Goal: Transaction & Acquisition: Book appointment/travel/reservation

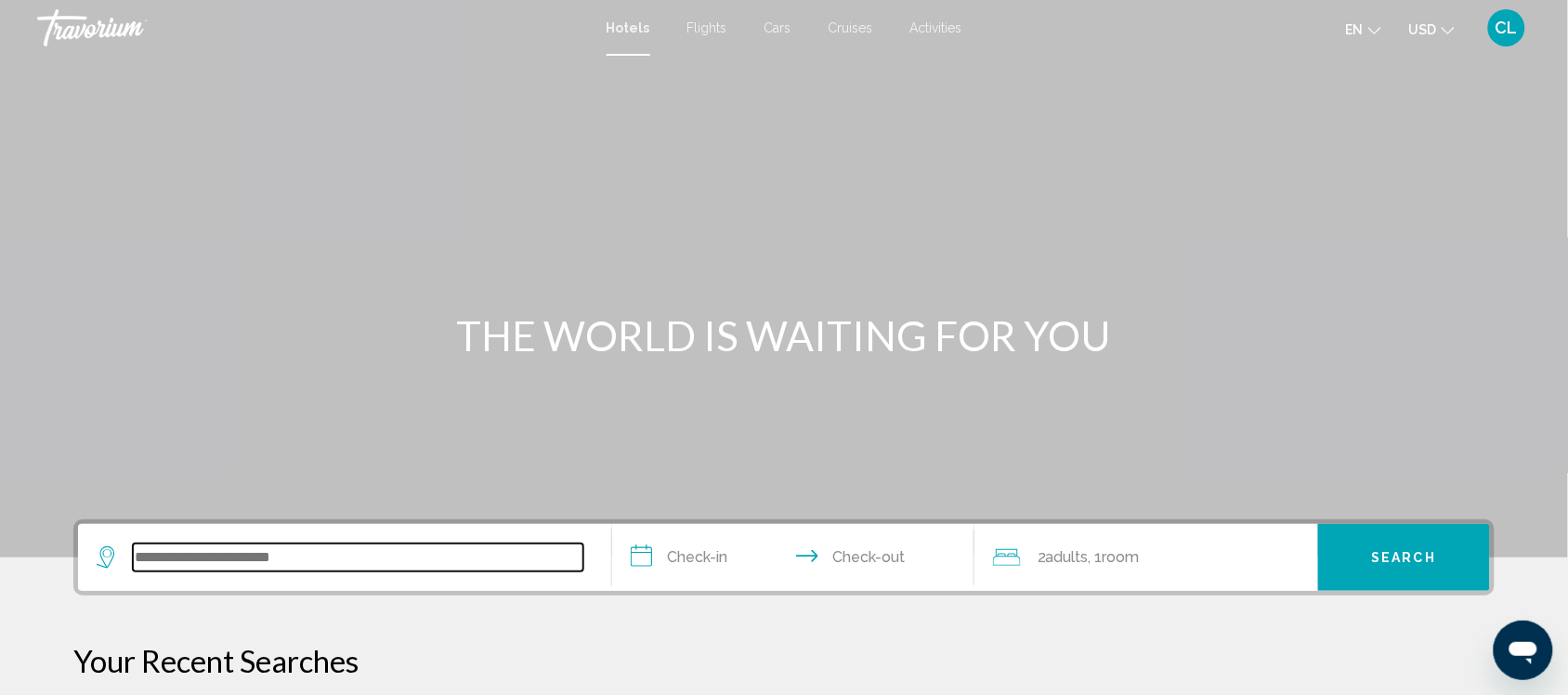
click at [151, 551] on input "Search widget" at bounding box center [358, 557] width 450 height 28
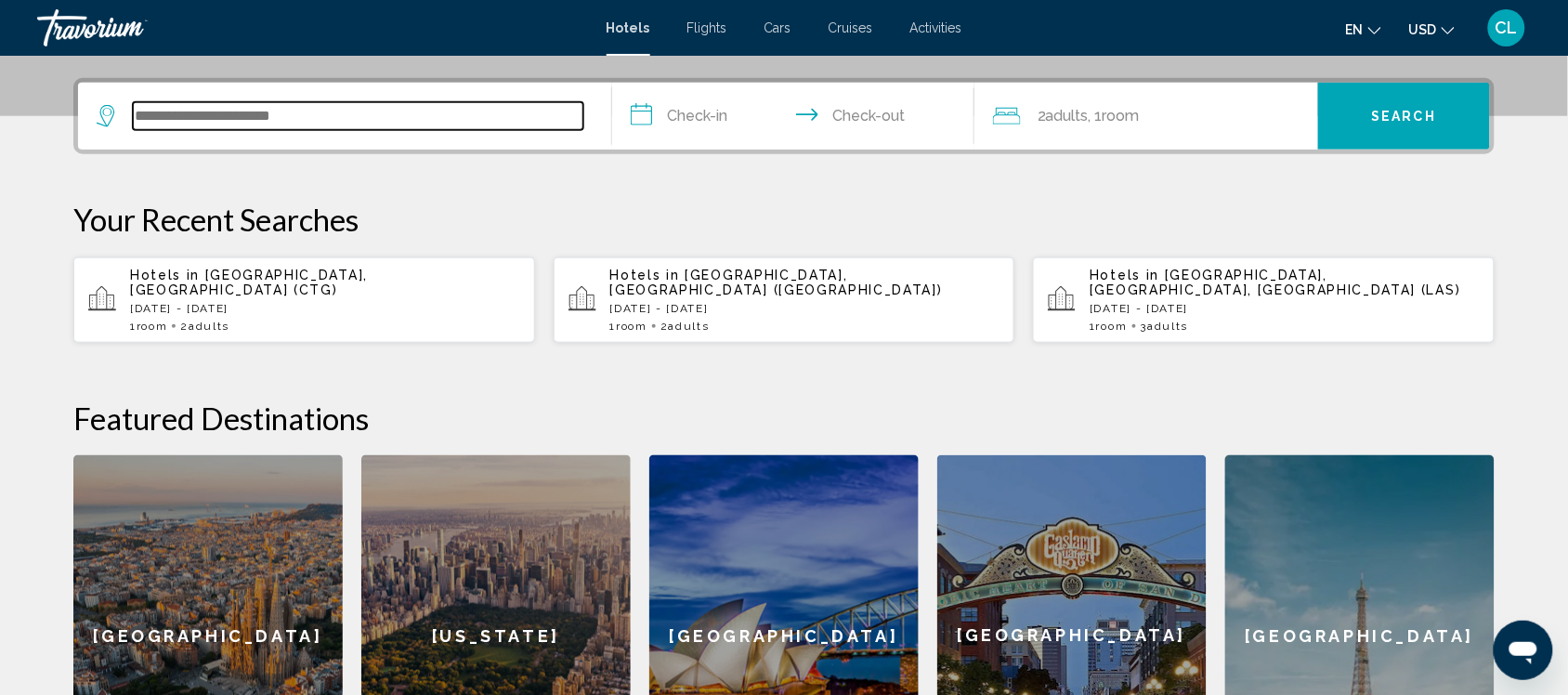
scroll to position [458, 0]
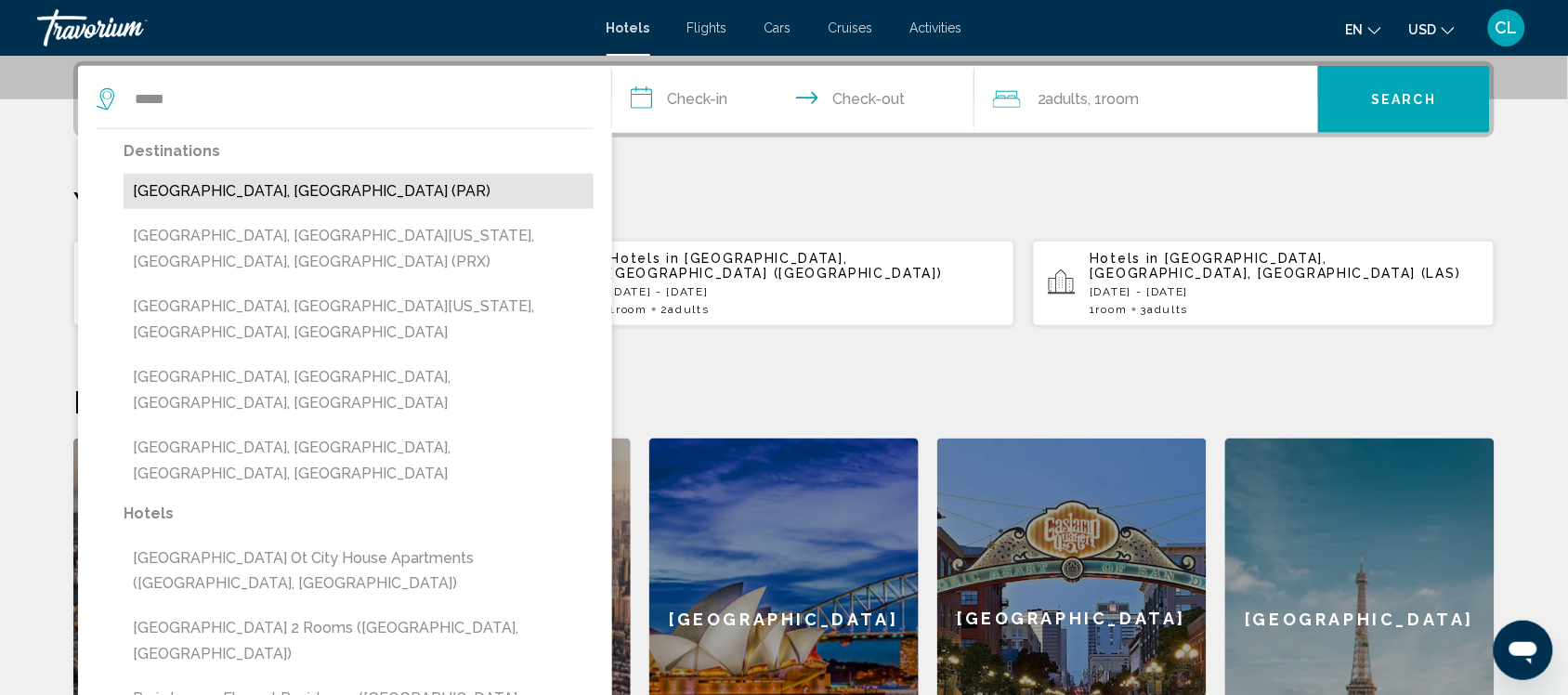
click at [212, 184] on button "[GEOGRAPHIC_DATA], [GEOGRAPHIC_DATA] (PAR)" at bounding box center [358, 191] width 470 height 36
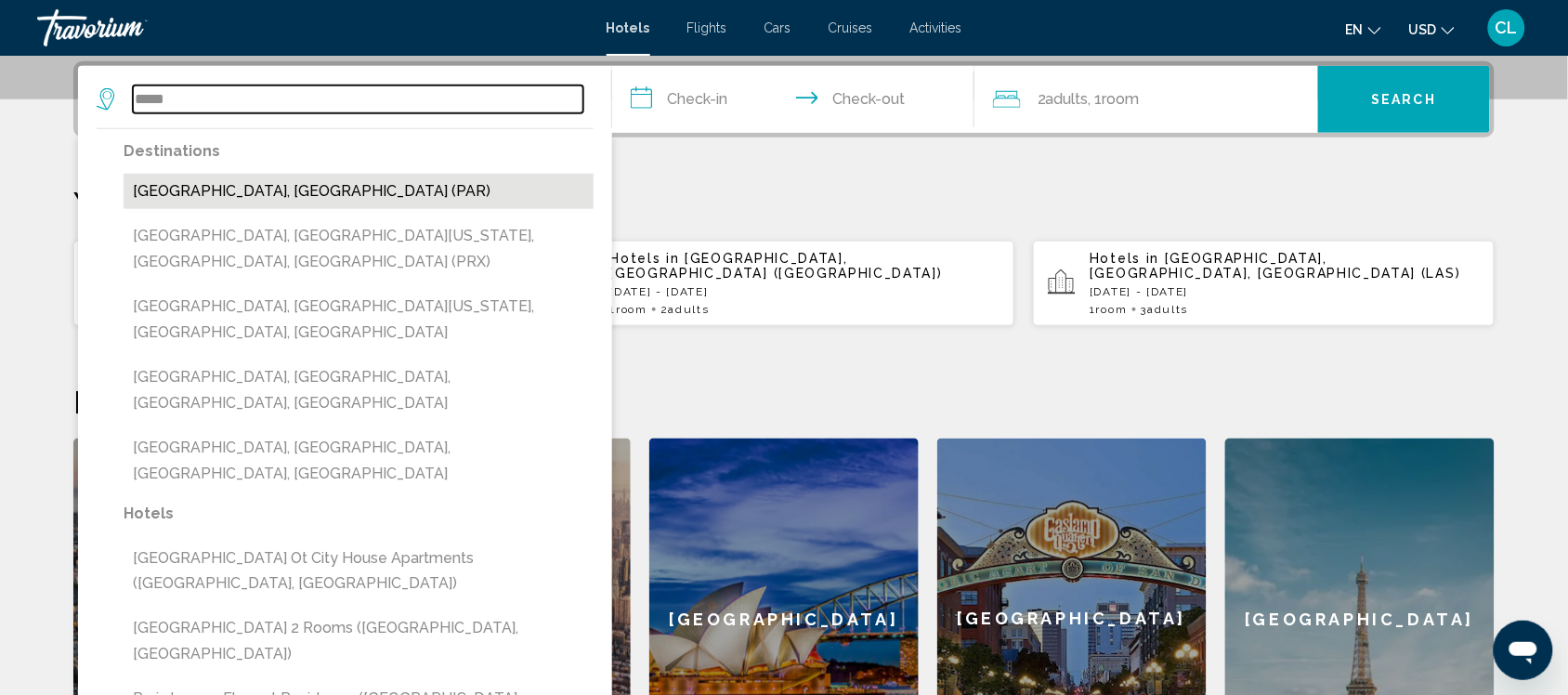
type input "**********"
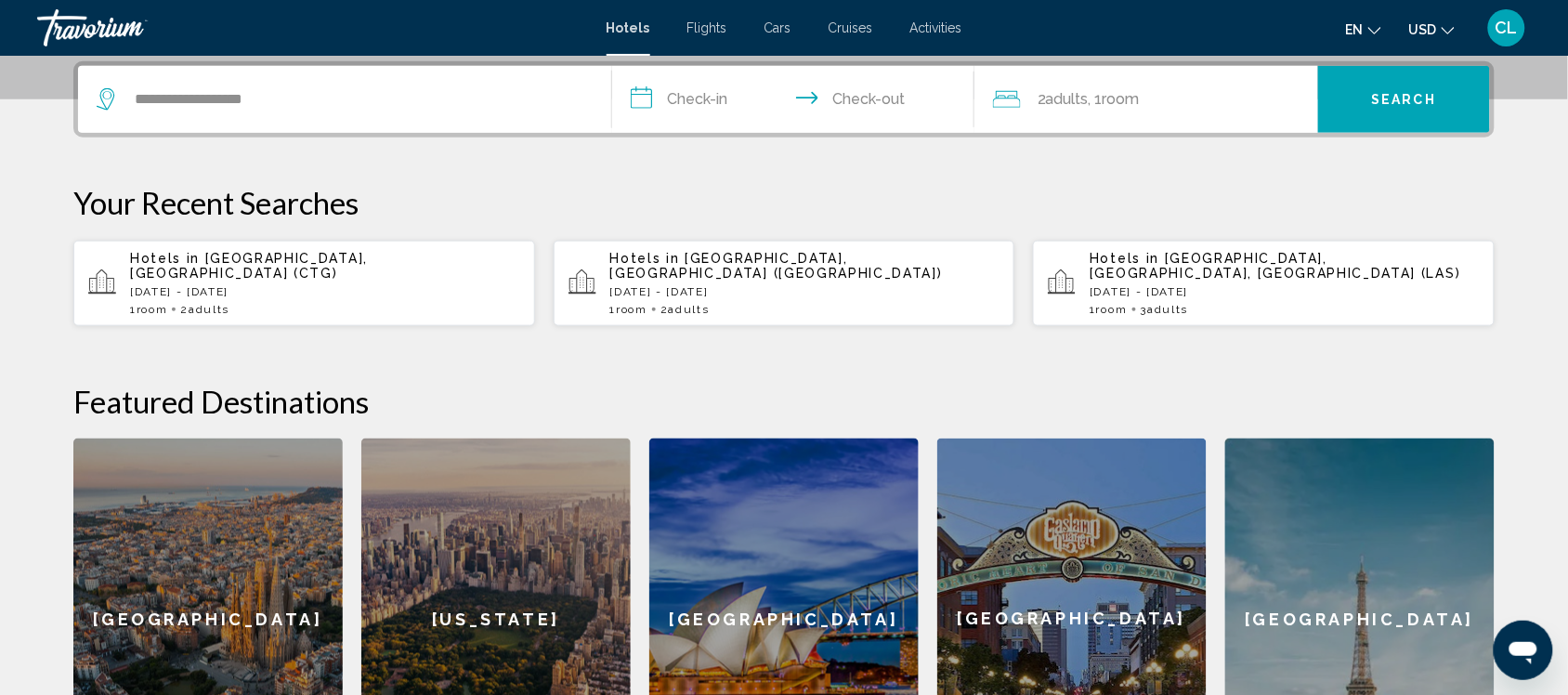
click at [646, 93] on input "**********" at bounding box center [797, 102] width 370 height 72
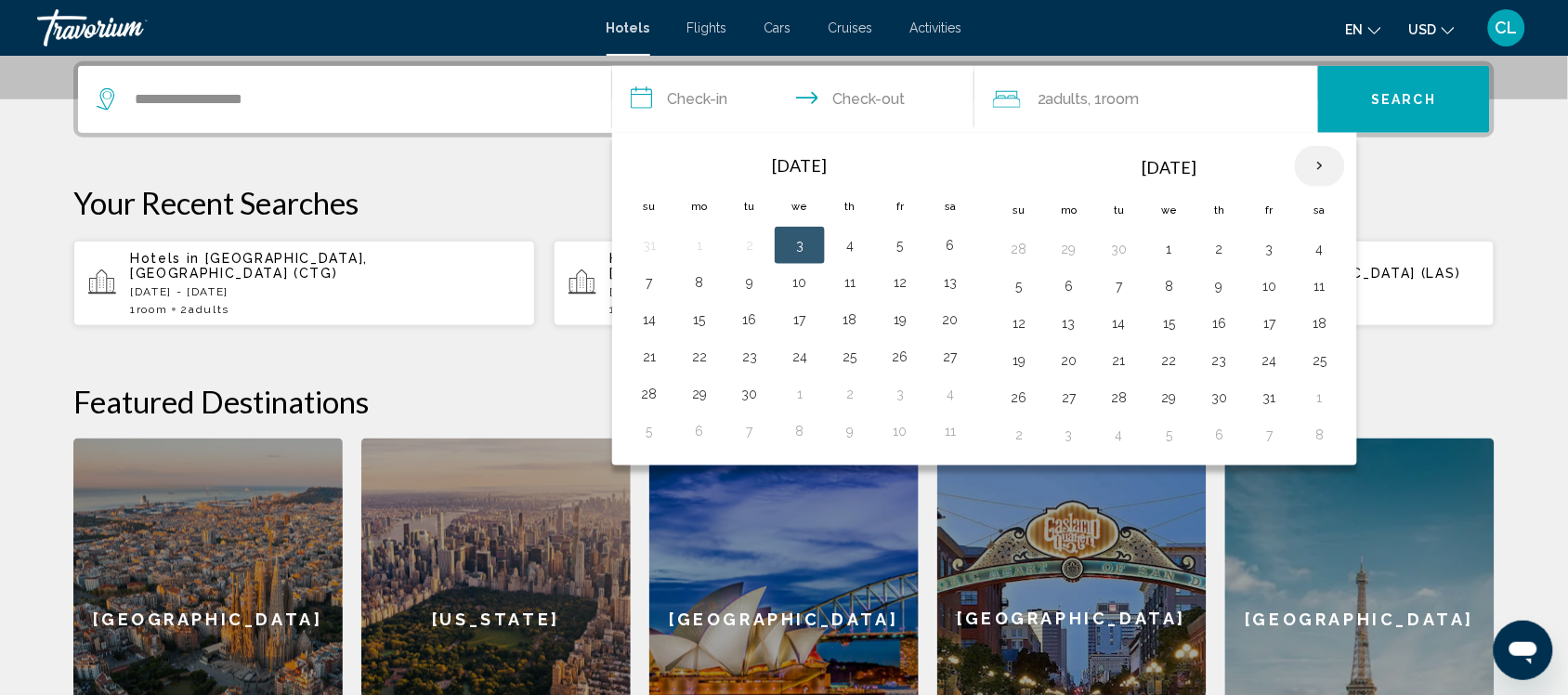
click at [1325, 153] on th "Next month" at bounding box center [1320, 167] width 50 height 40
click at [1023, 397] on button "23" at bounding box center [1018, 398] width 30 height 26
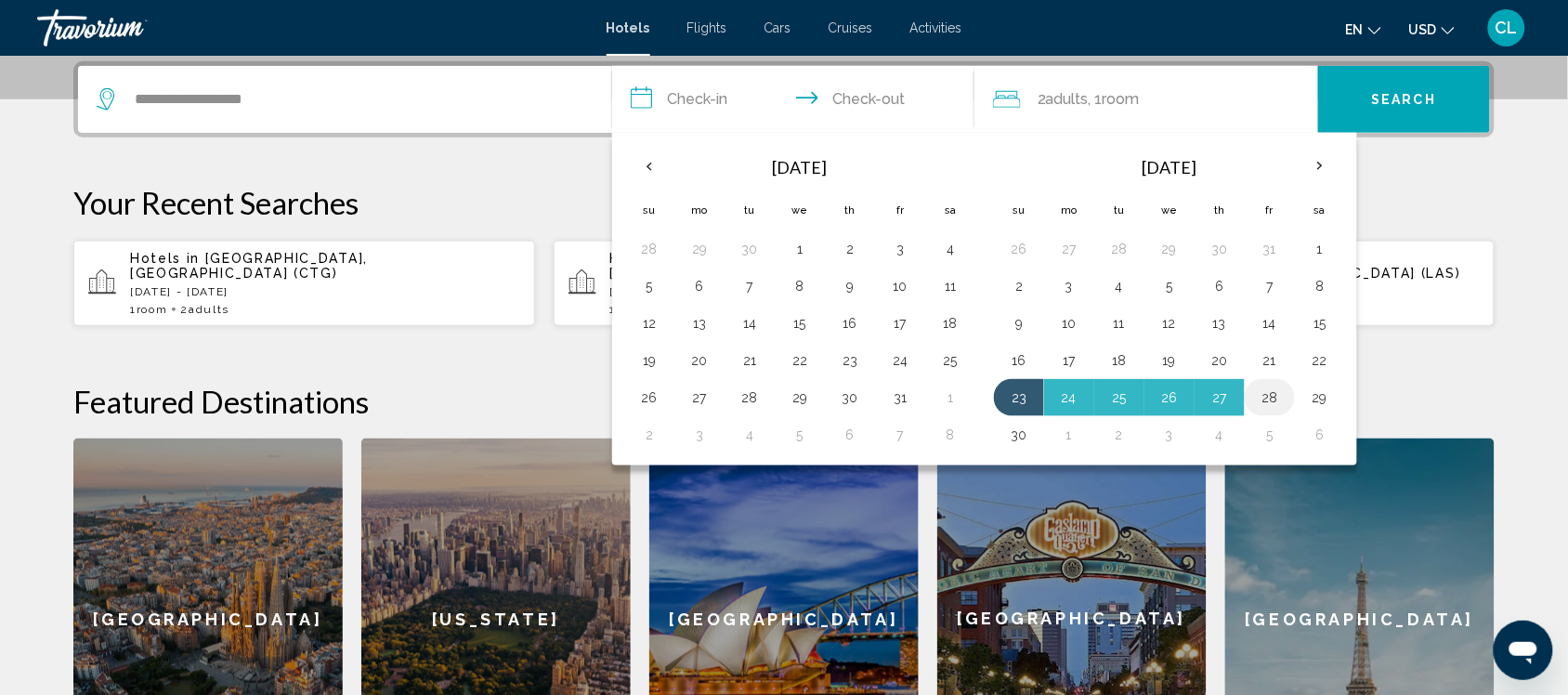
click at [1278, 399] on button "28" at bounding box center [1270, 398] width 30 height 26
type input "**********"
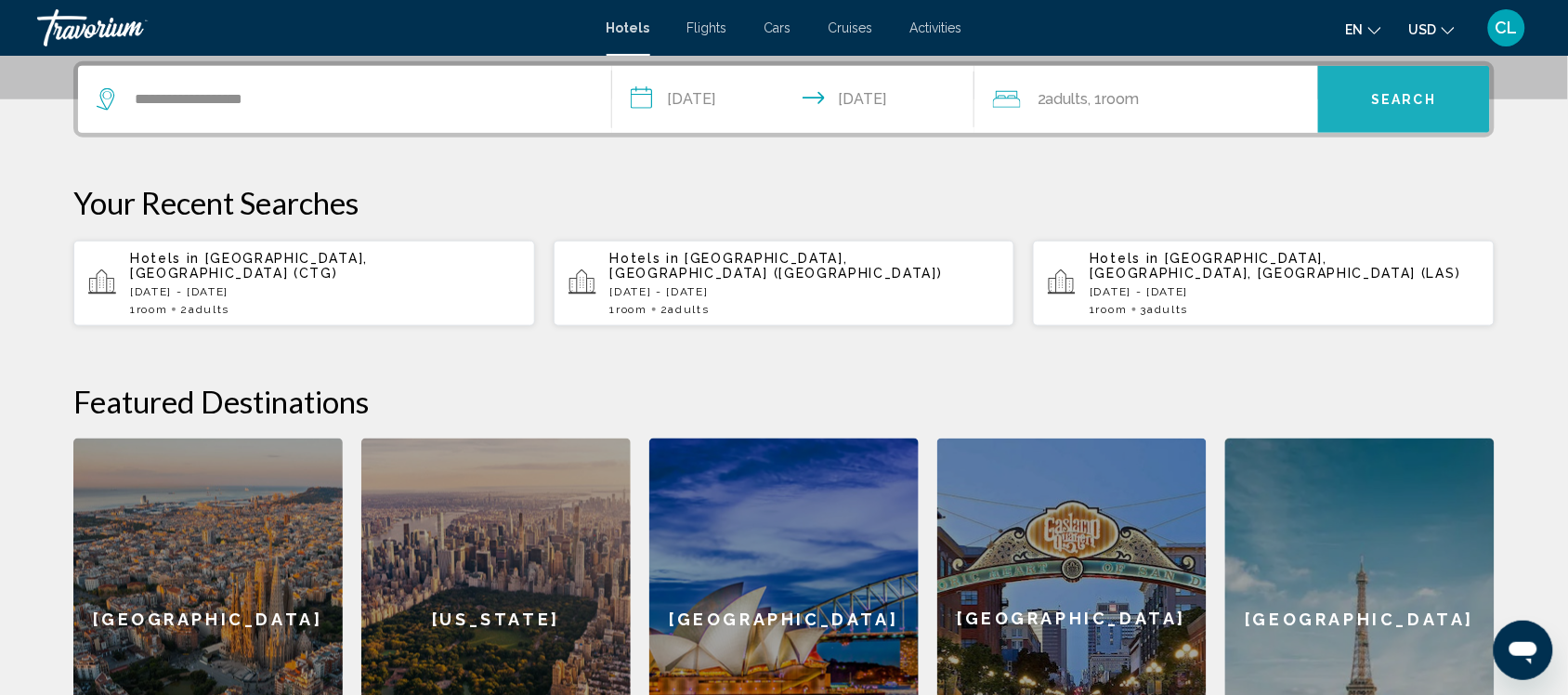
click at [1376, 97] on span "Search" at bounding box center [1404, 100] width 65 height 14
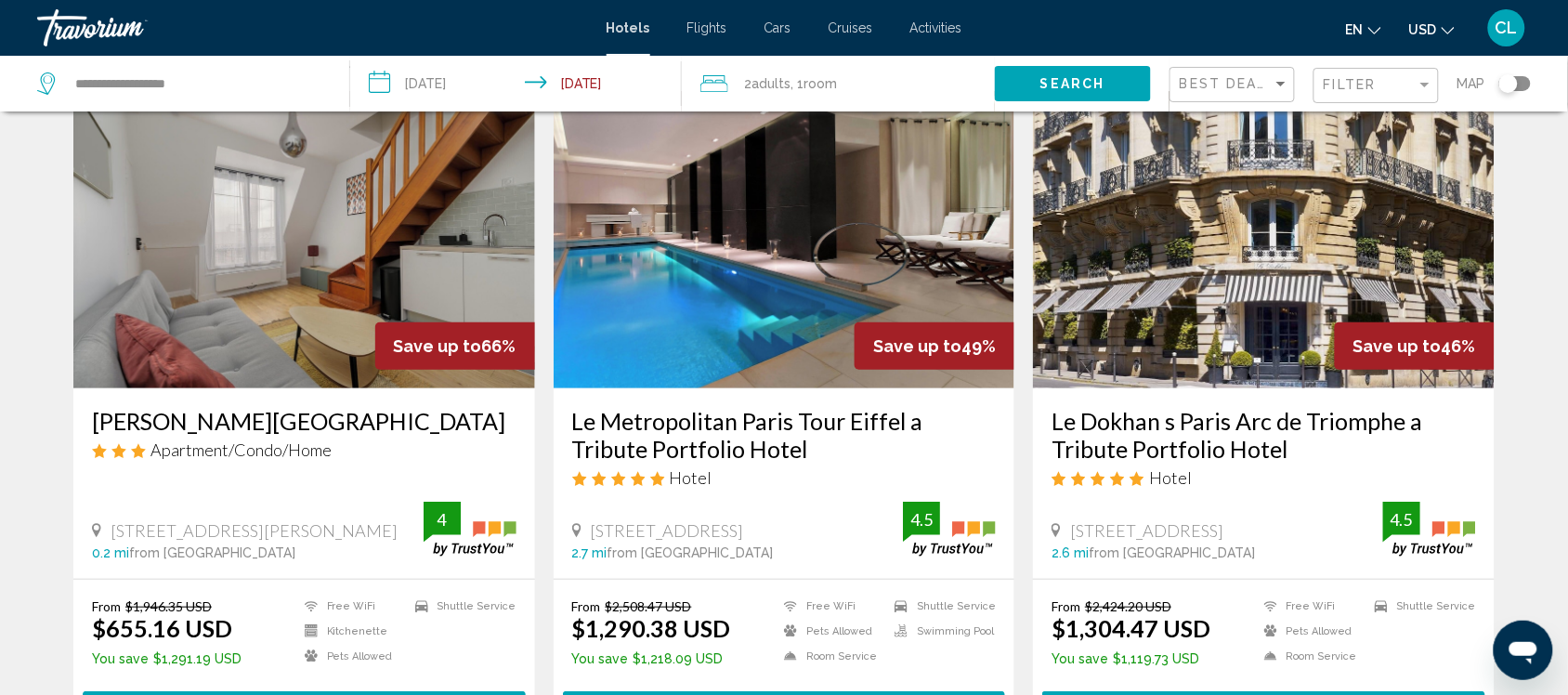
scroll to position [116, 0]
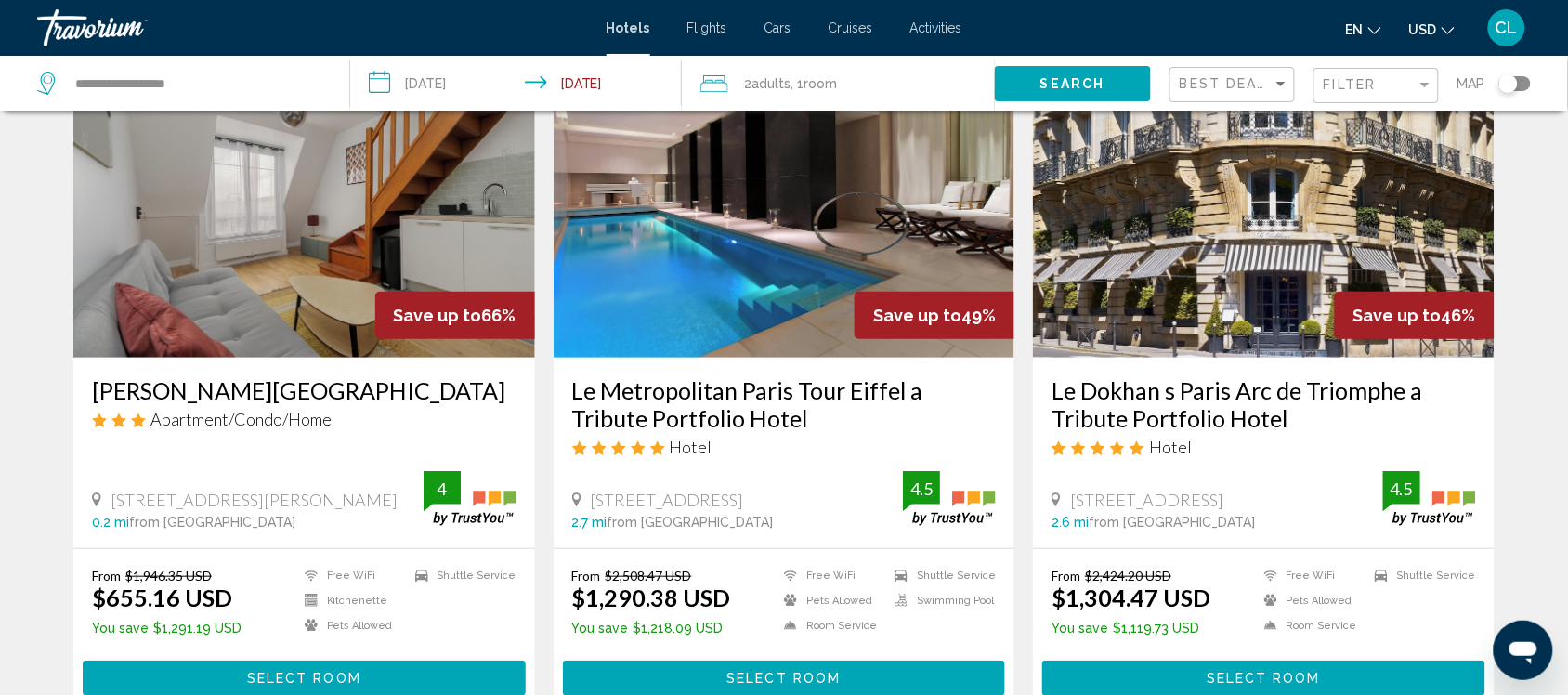
click at [1427, 28] on span "USD" at bounding box center [1423, 29] width 28 height 14
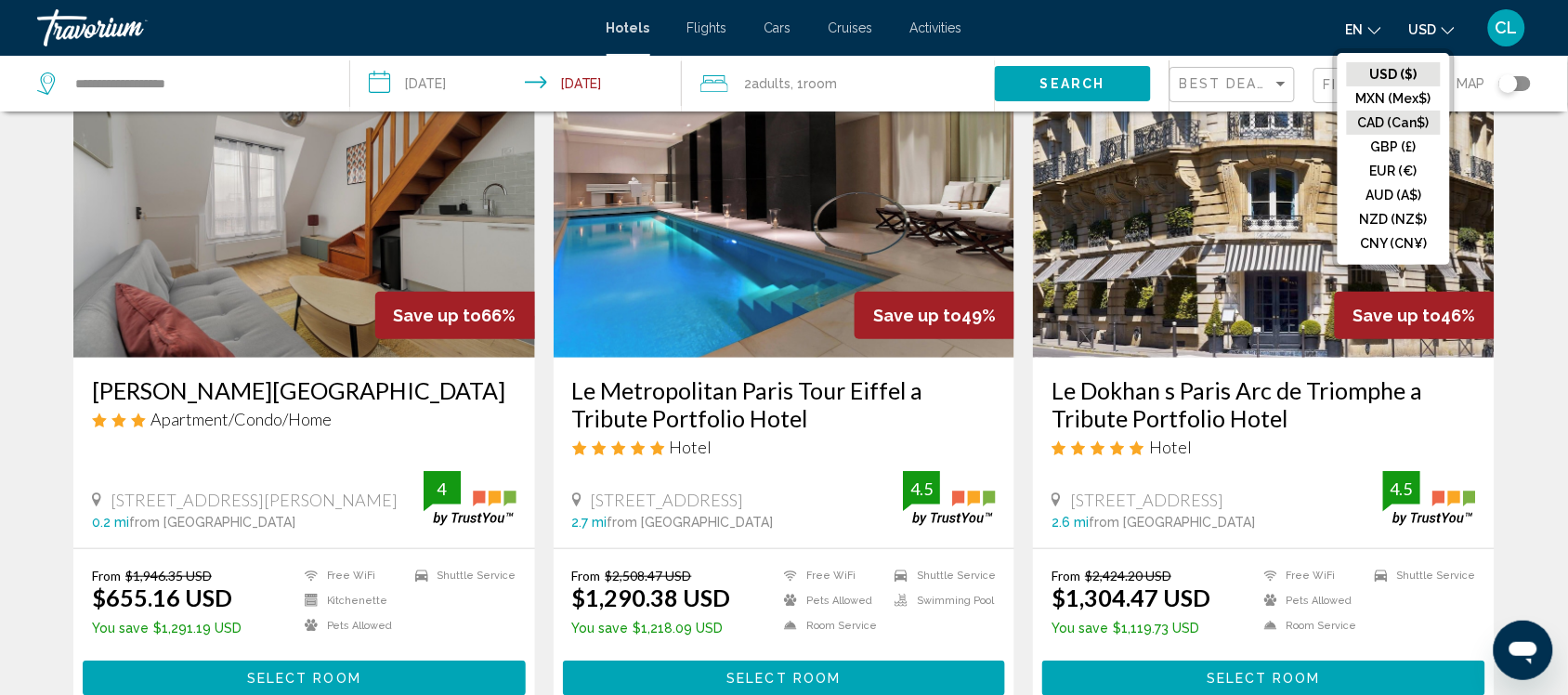
click at [1373, 115] on button "CAD (Can$)" at bounding box center [1393, 122] width 93 height 24
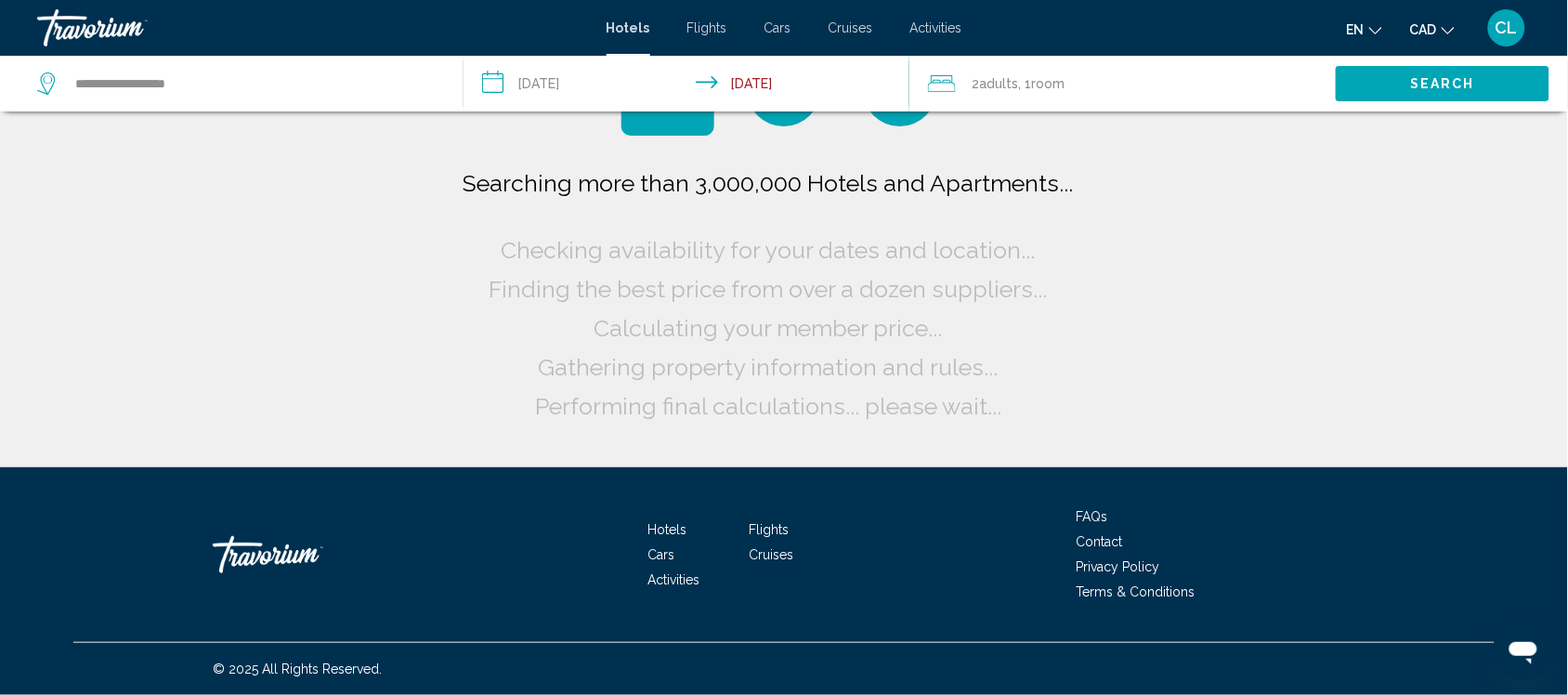
scroll to position [0, 0]
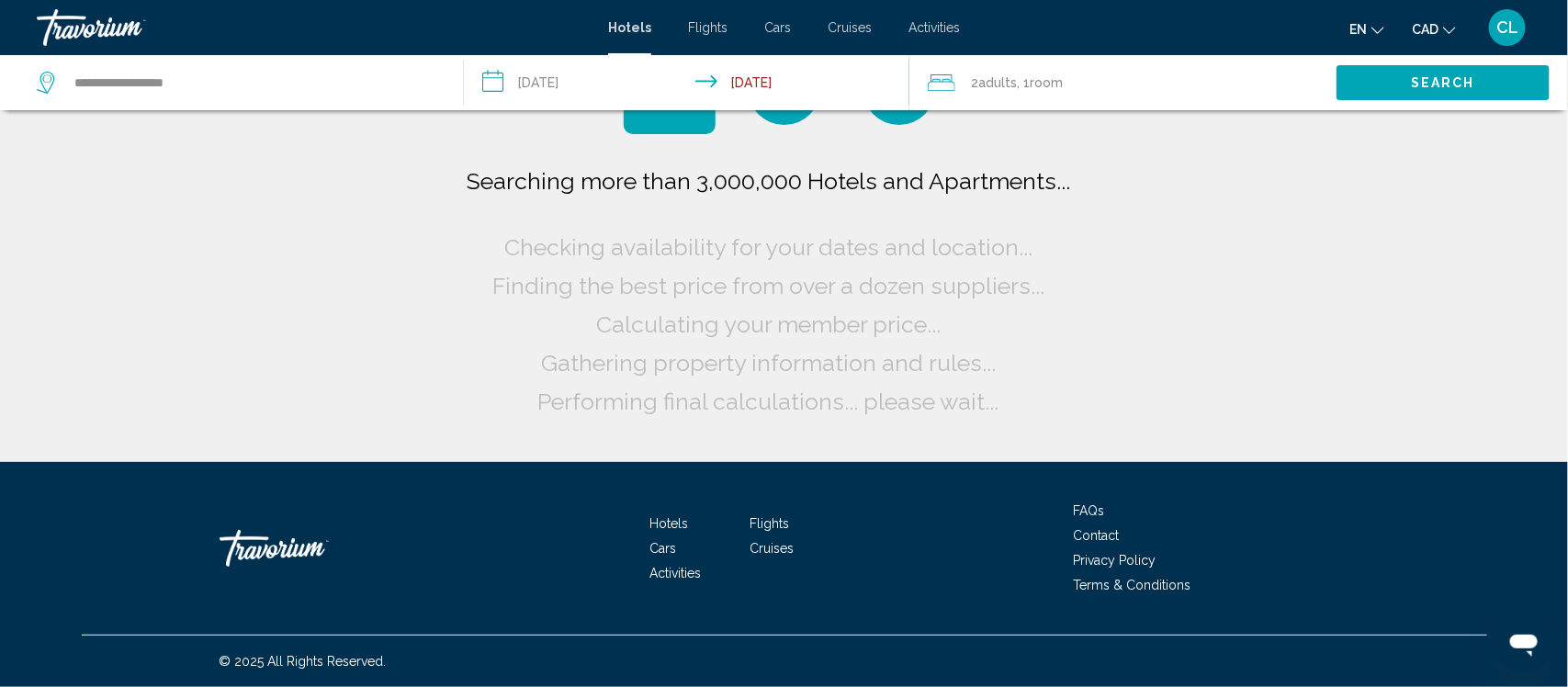
click at [1420, 78] on span "Search" at bounding box center [1443, 83] width 65 height 14
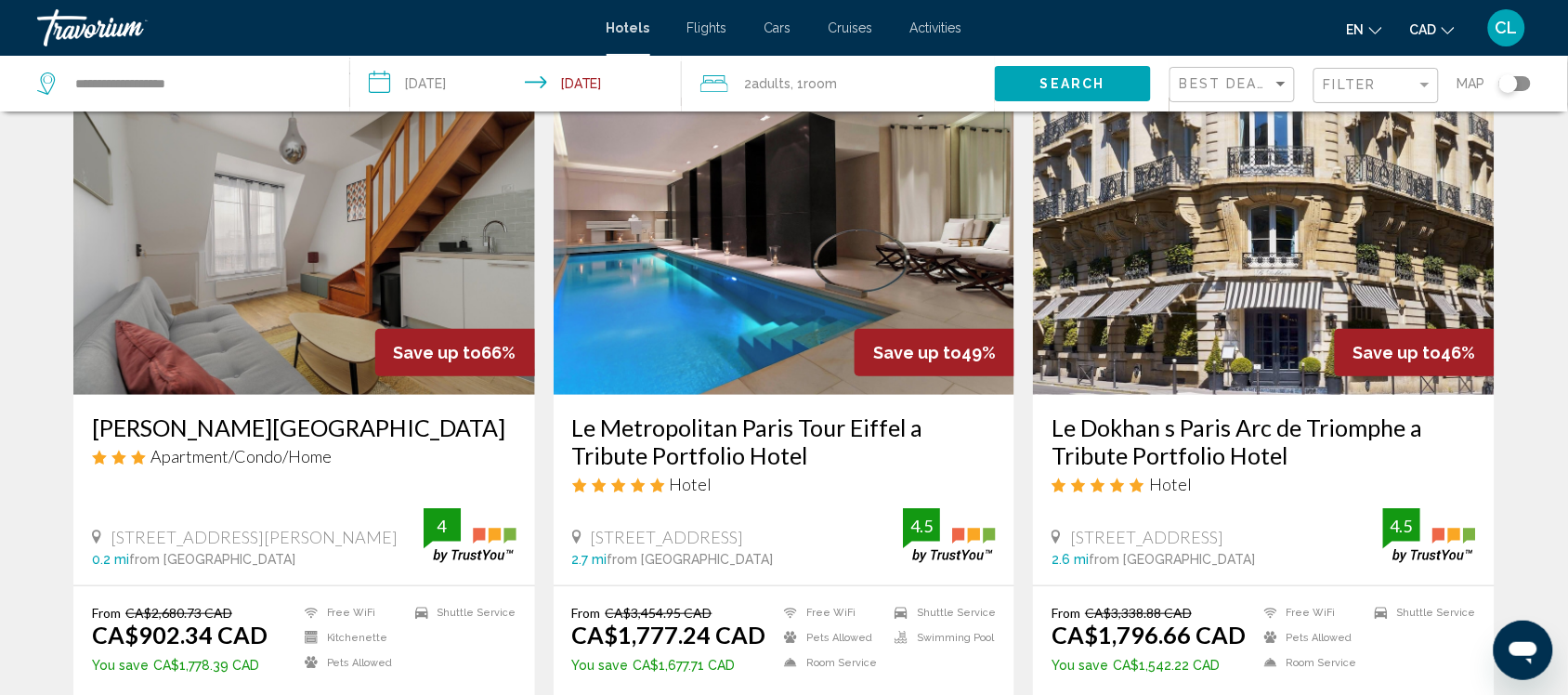
scroll to position [116, 0]
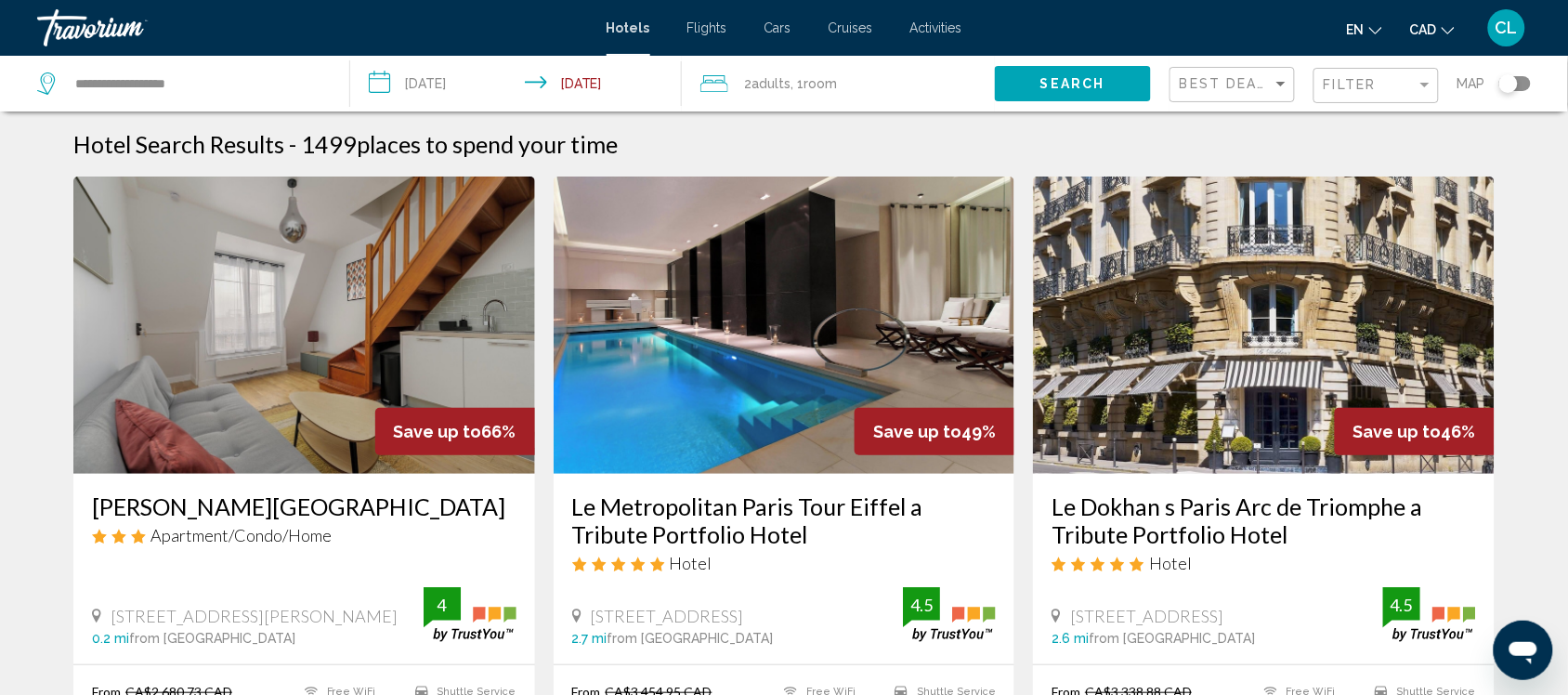
scroll to position [116, 0]
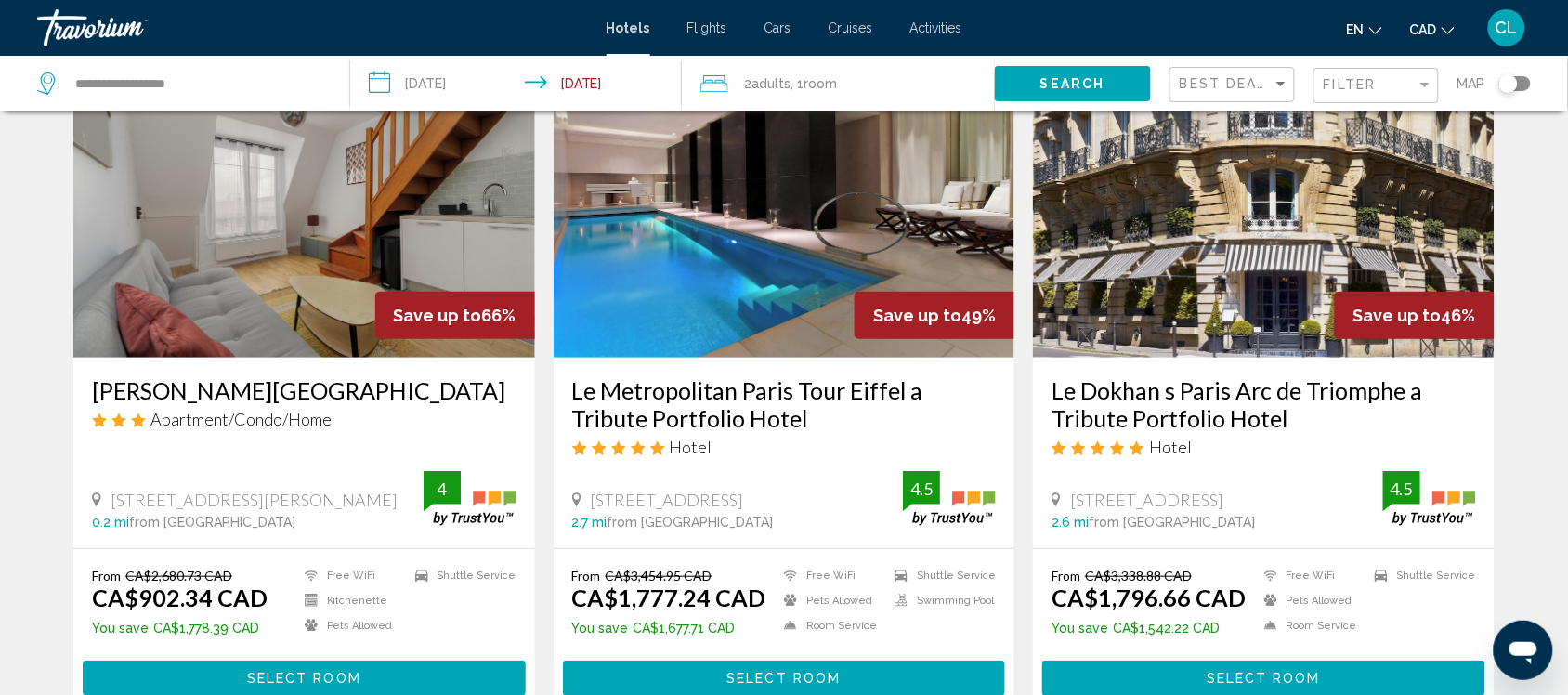
click at [778, 675] on span "Select Room" at bounding box center [784, 679] width 115 height 14
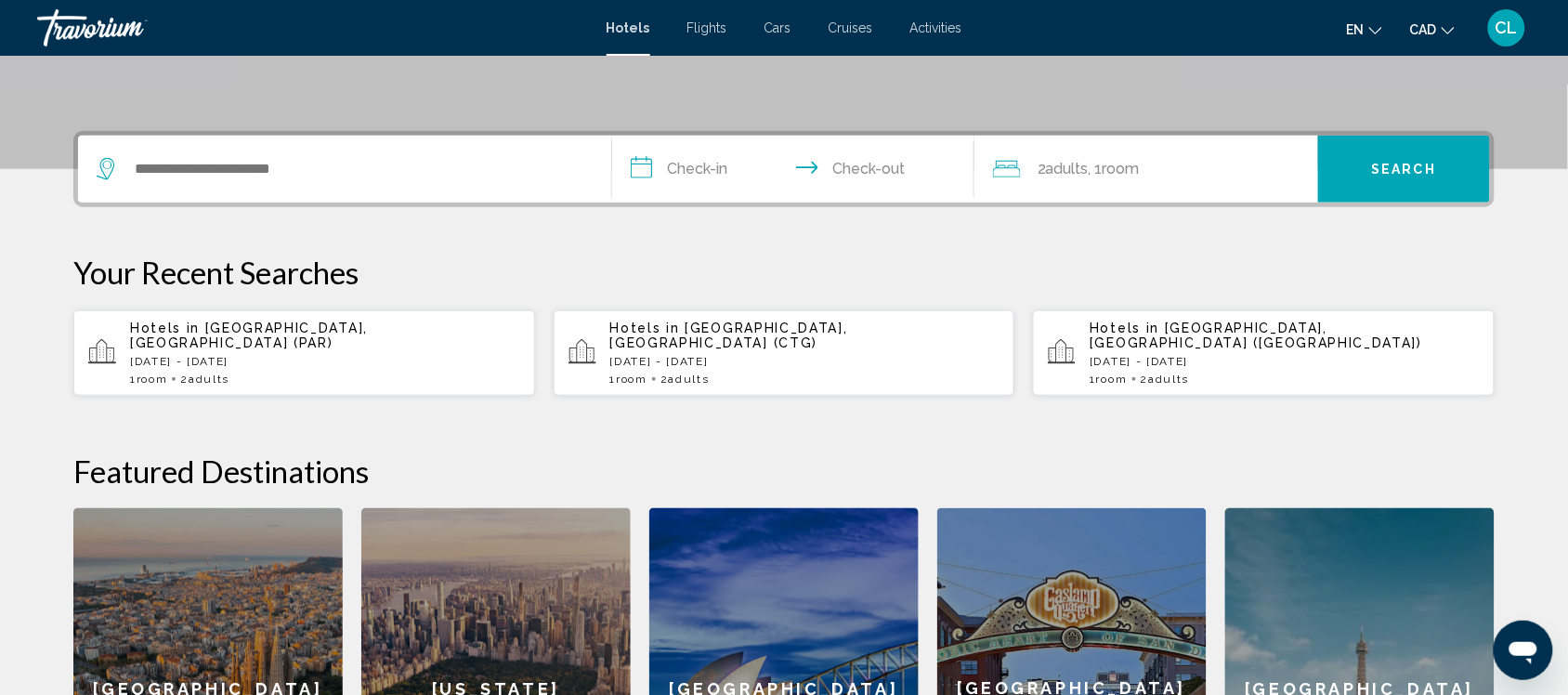
scroll to position [348, 0]
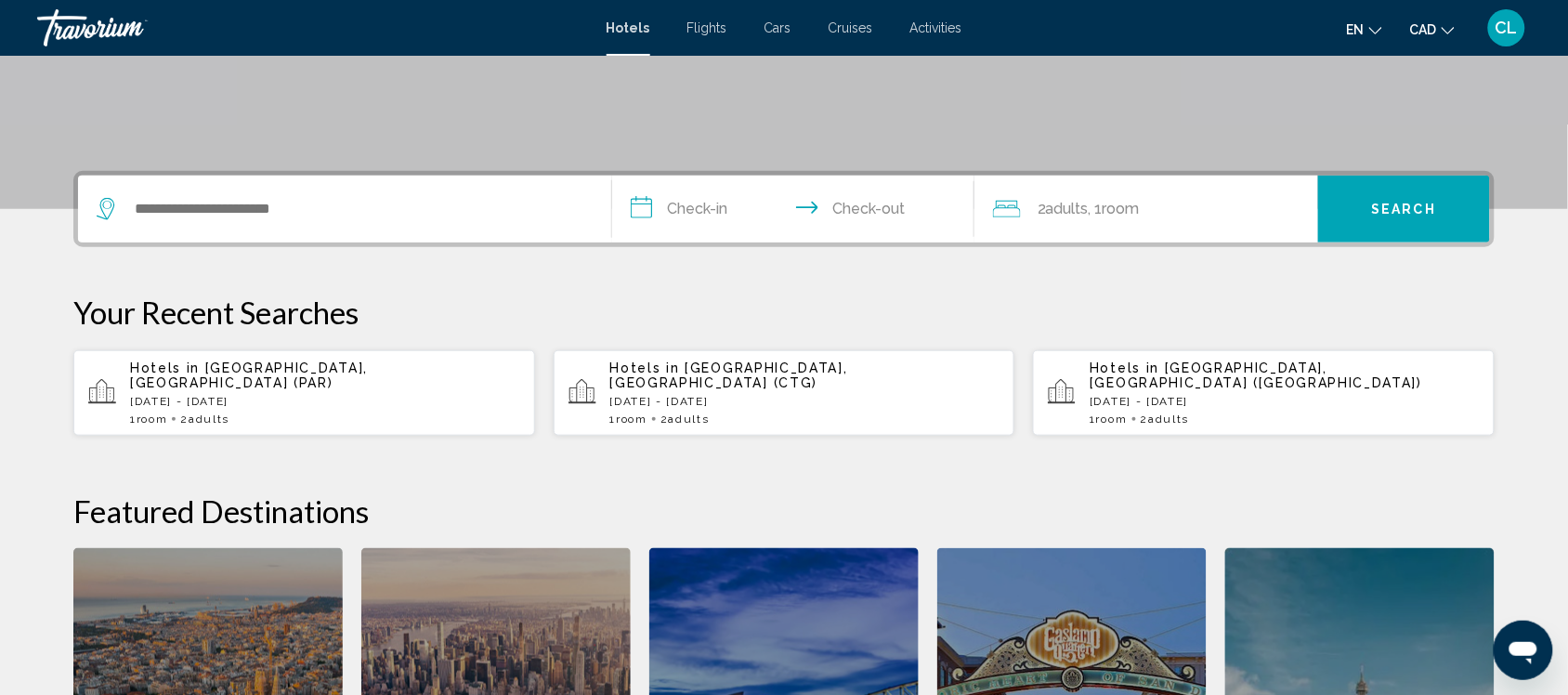
click at [189, 395] on p "[DATE] - [DATE]" at bounding box center [324, 401] width 390 height 13
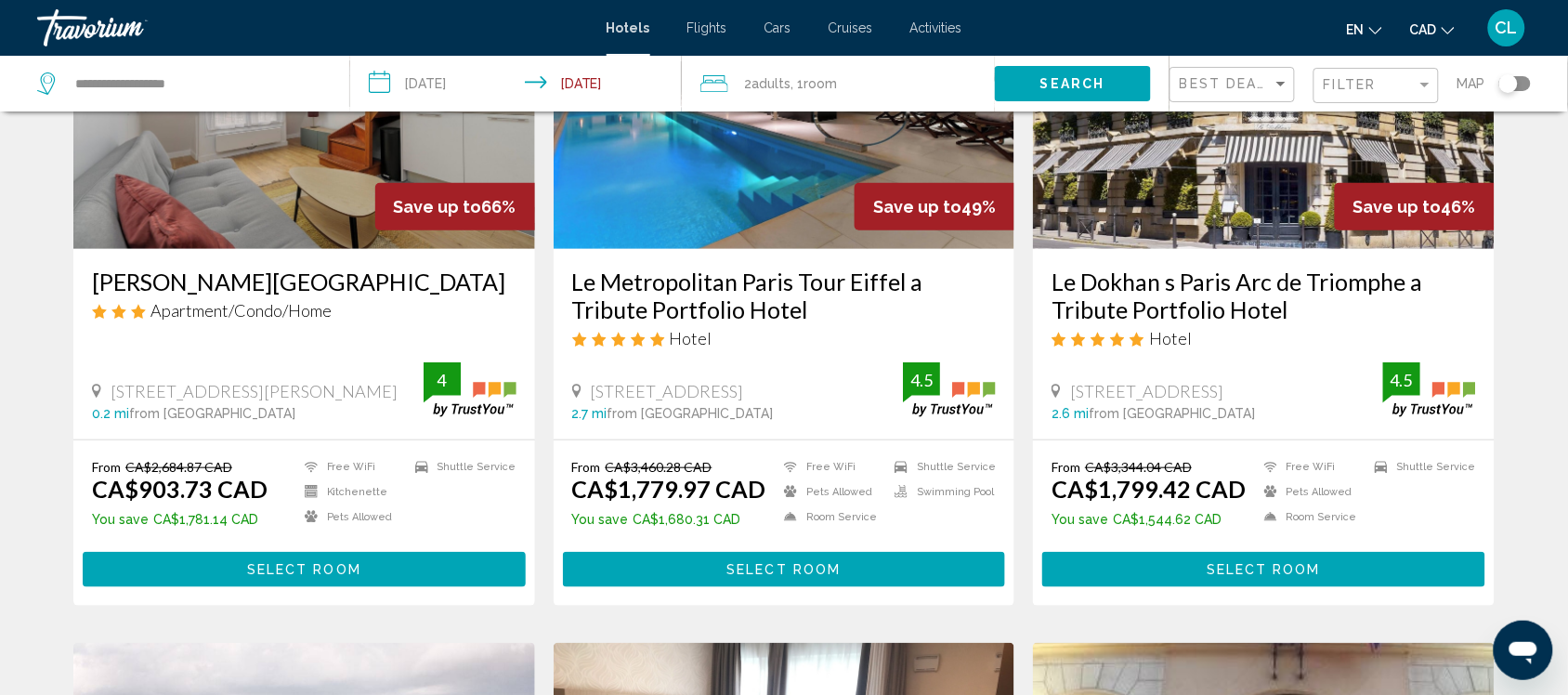
scroll to position [232, 0]
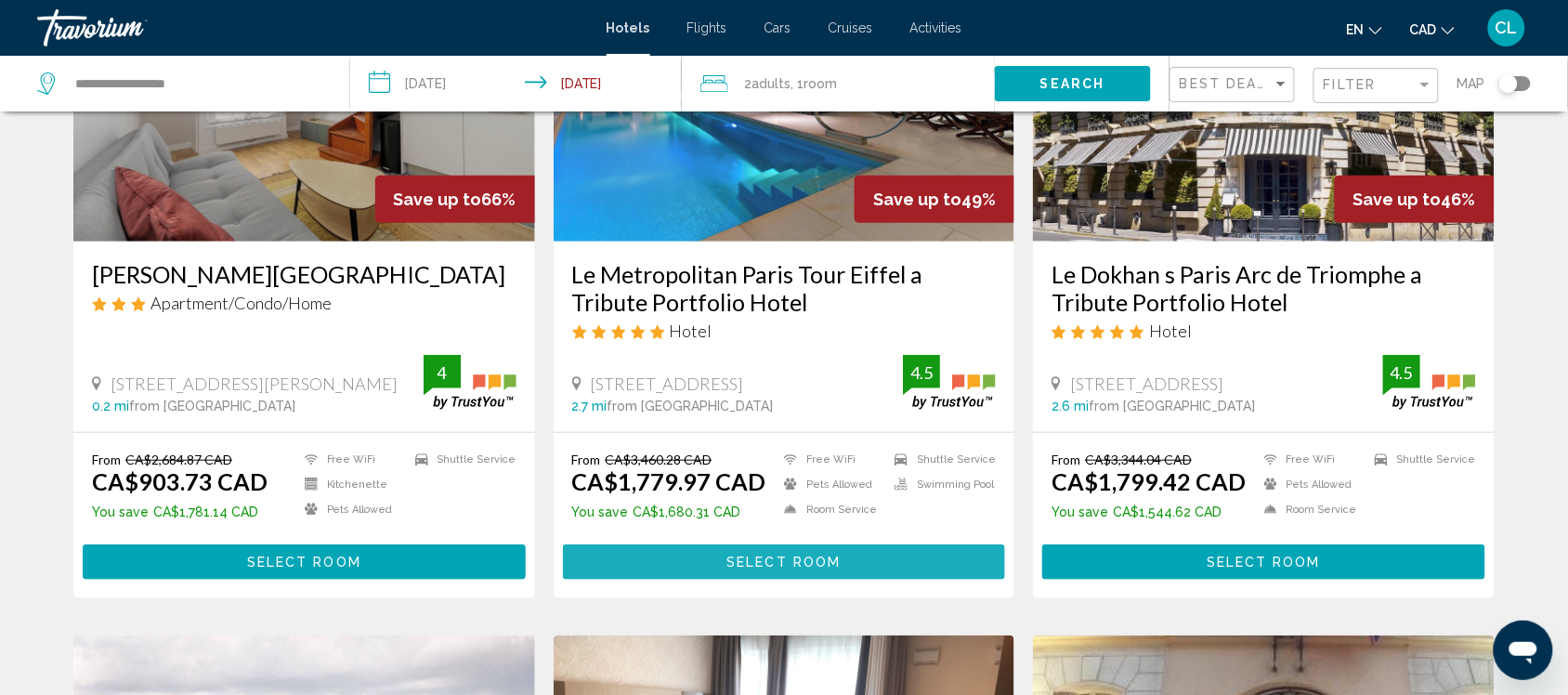
click at [779, 555] on span "Select Room" at bounding box center [784, 562] width 115 height 14
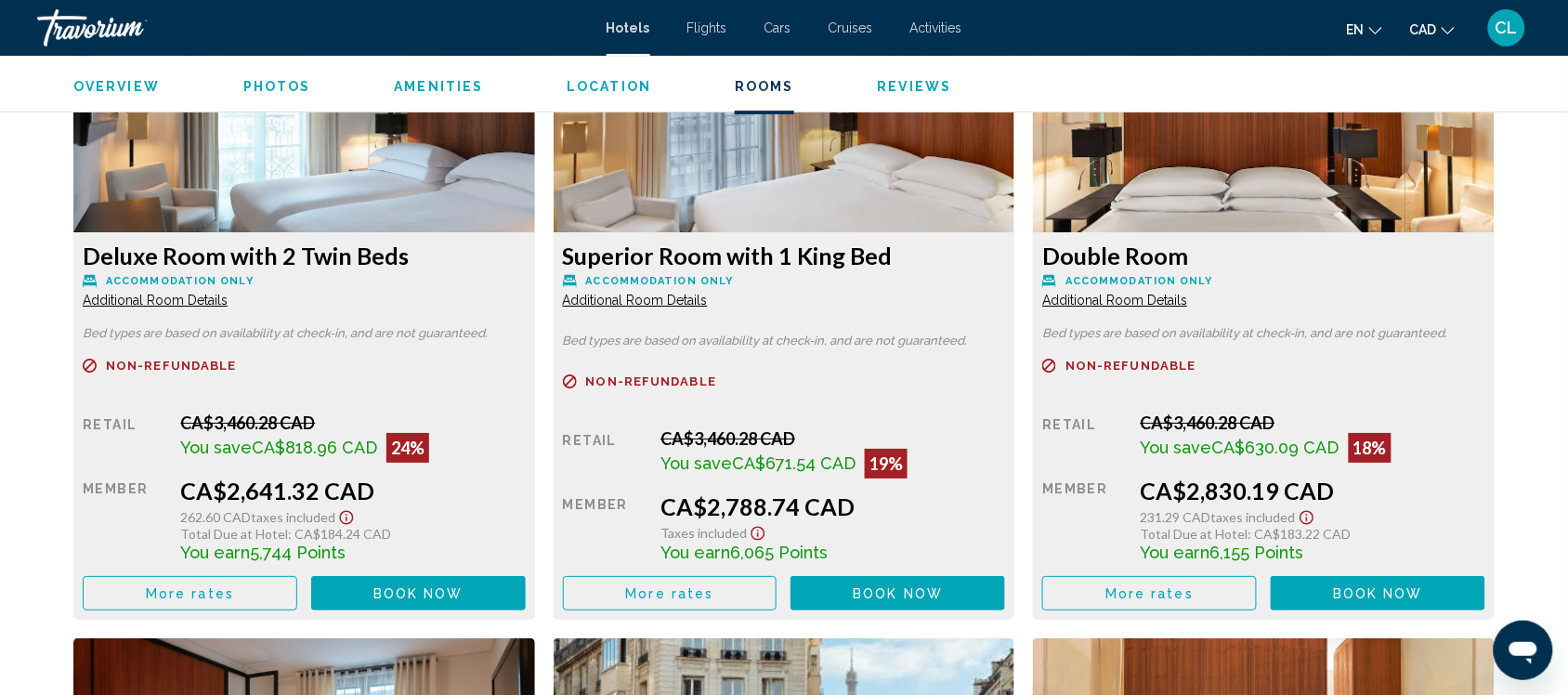
scroll to position [3949, 0]
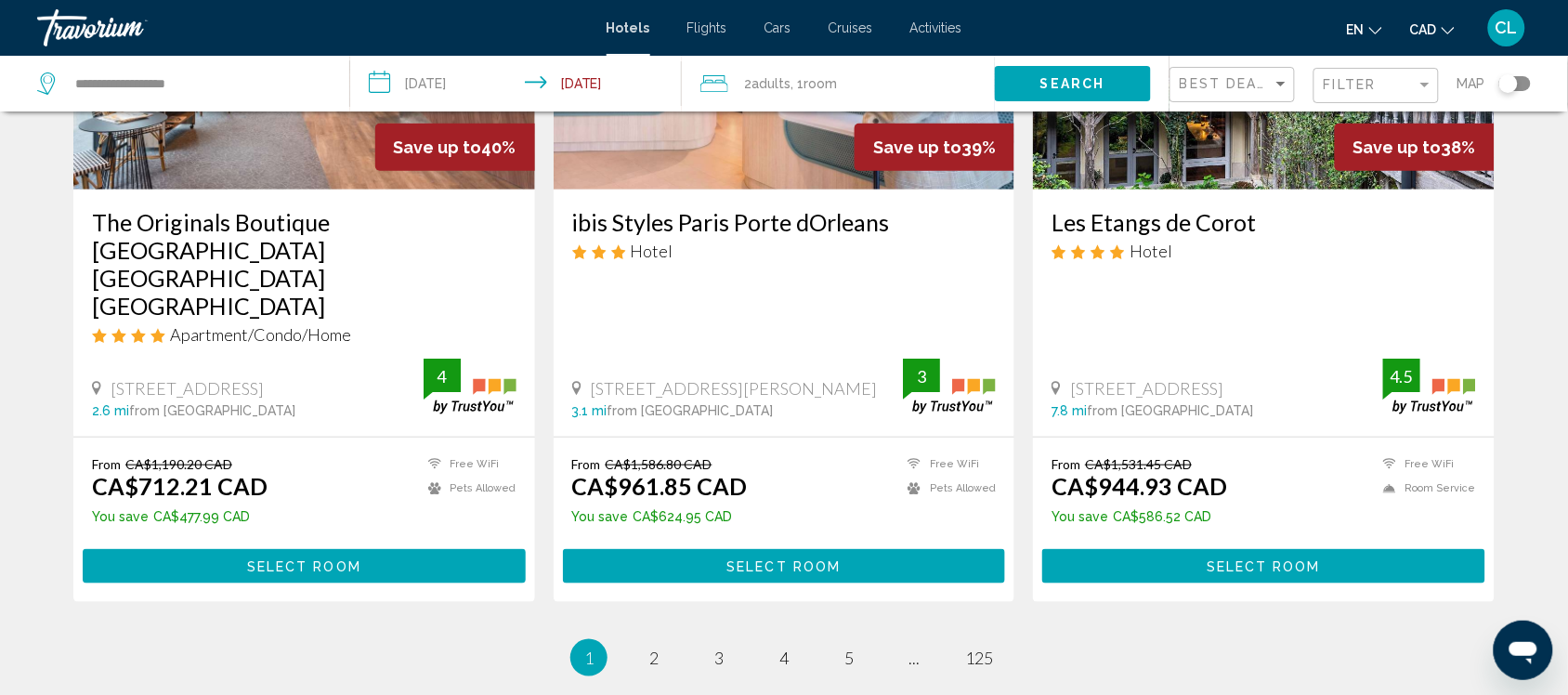
scroll to position [2438, 0]
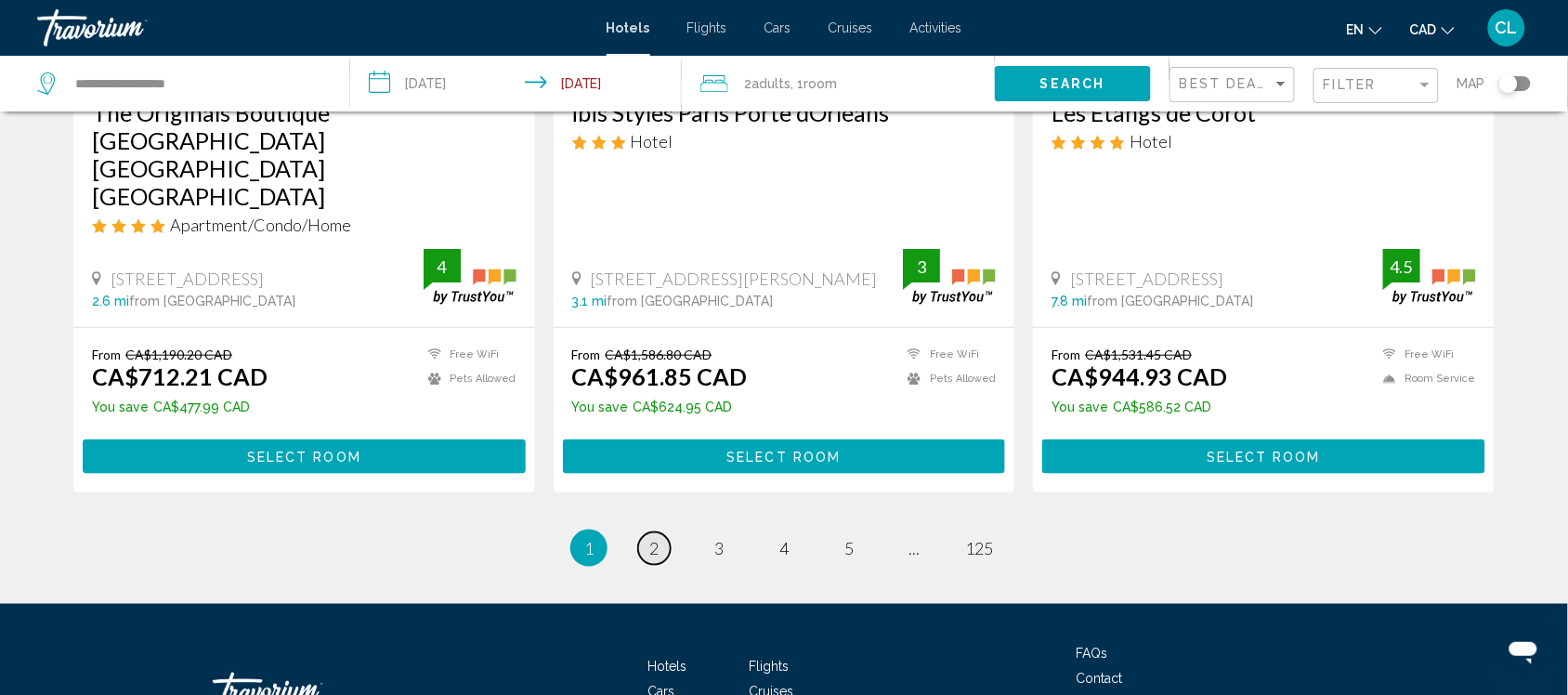
click at [651, 538] on span "2" at bounding box center [655, 548] width 10 height 20
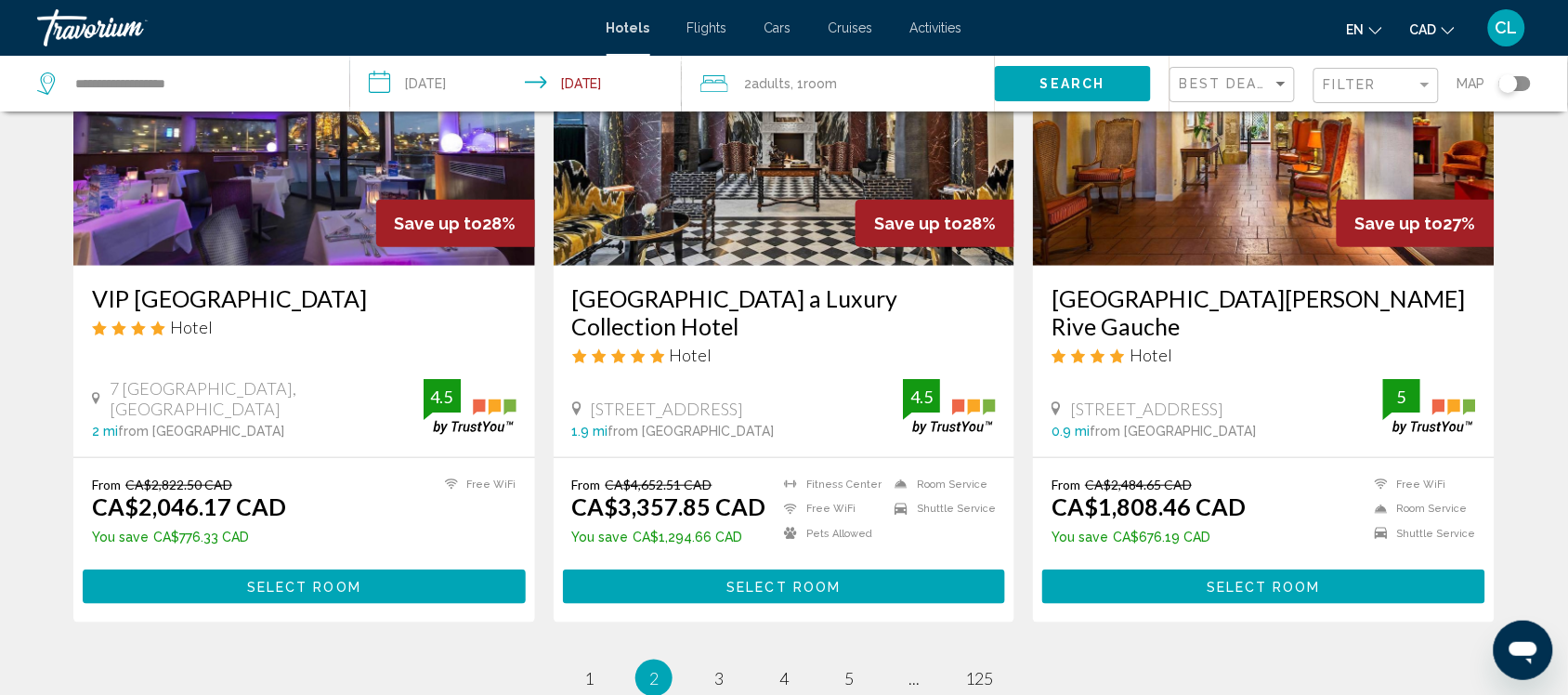
scroll to position [2323, 0]
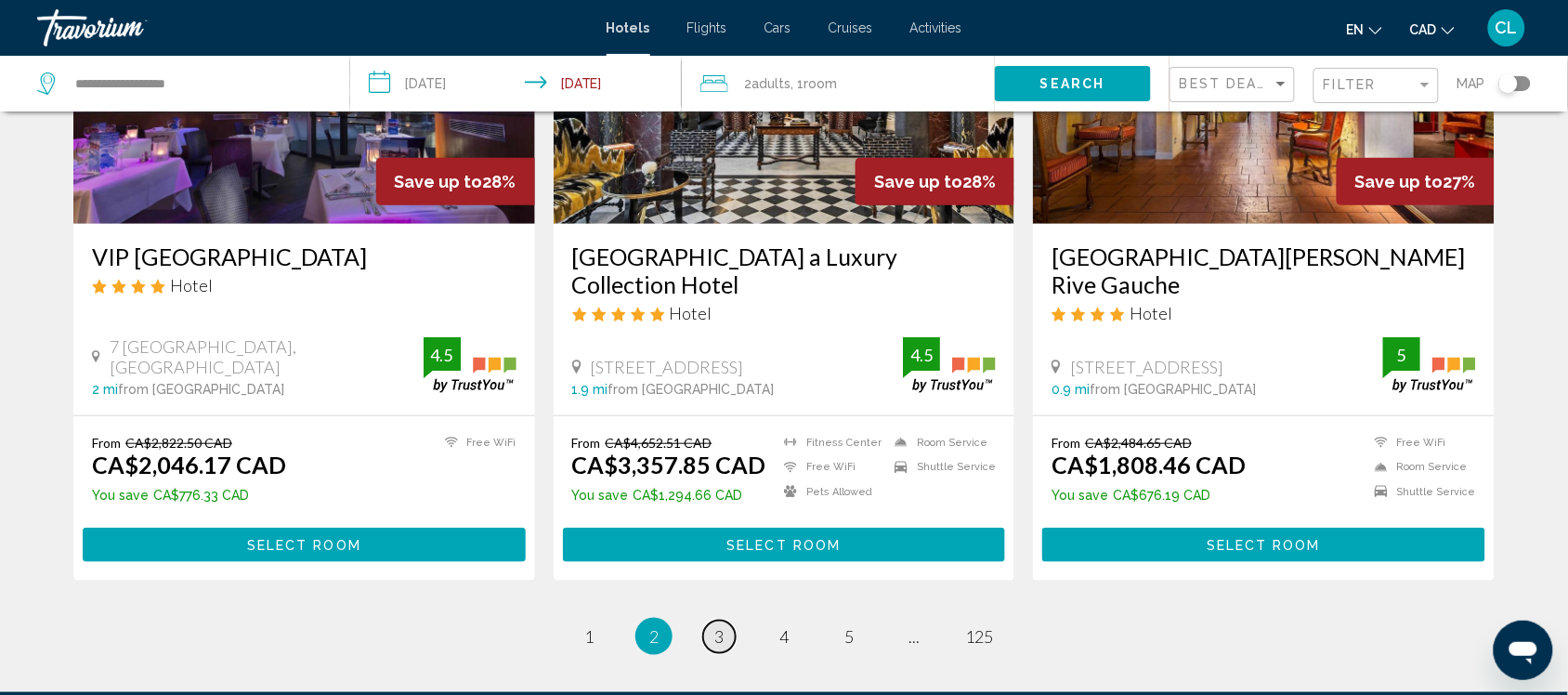
click at [714, 626] on span "3" at bounding box center [719, 635] width 10 height 20
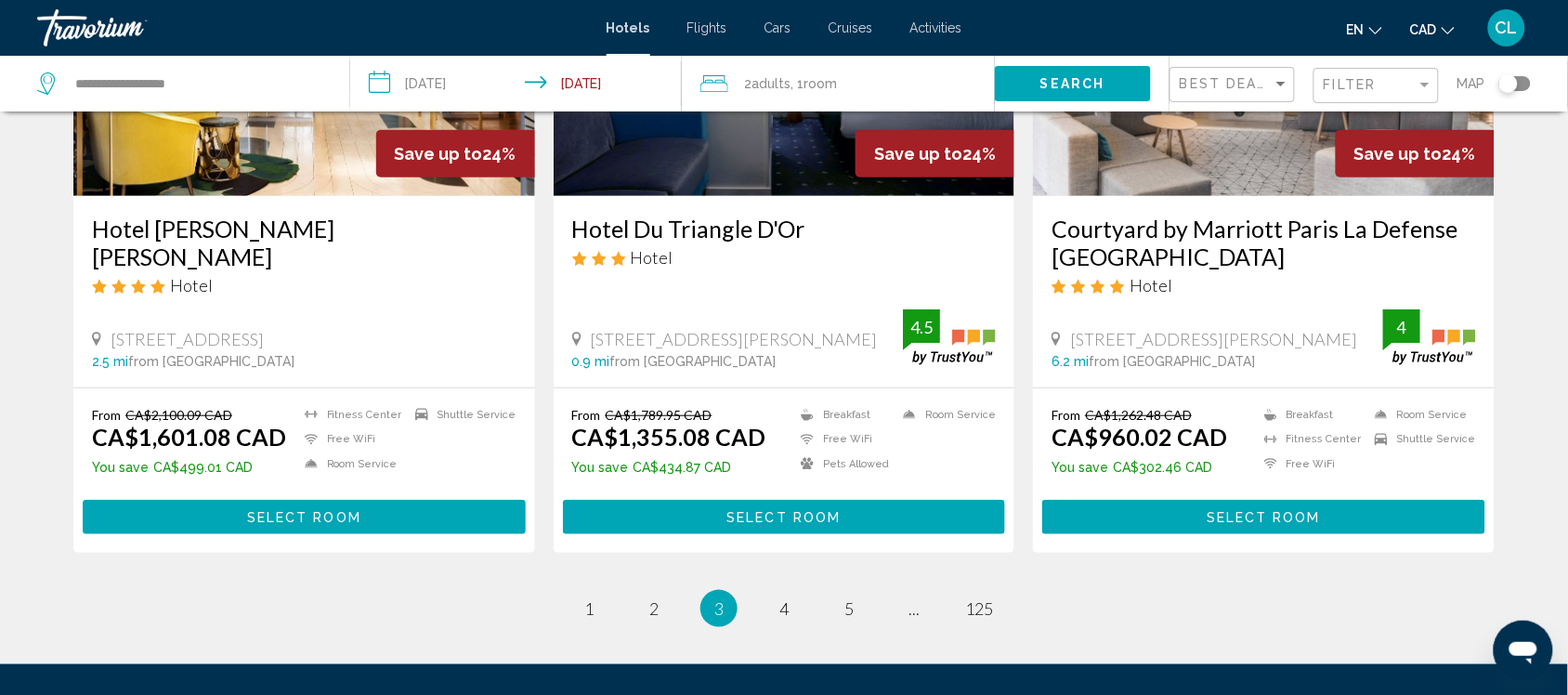
scroll to position [2438, 0]
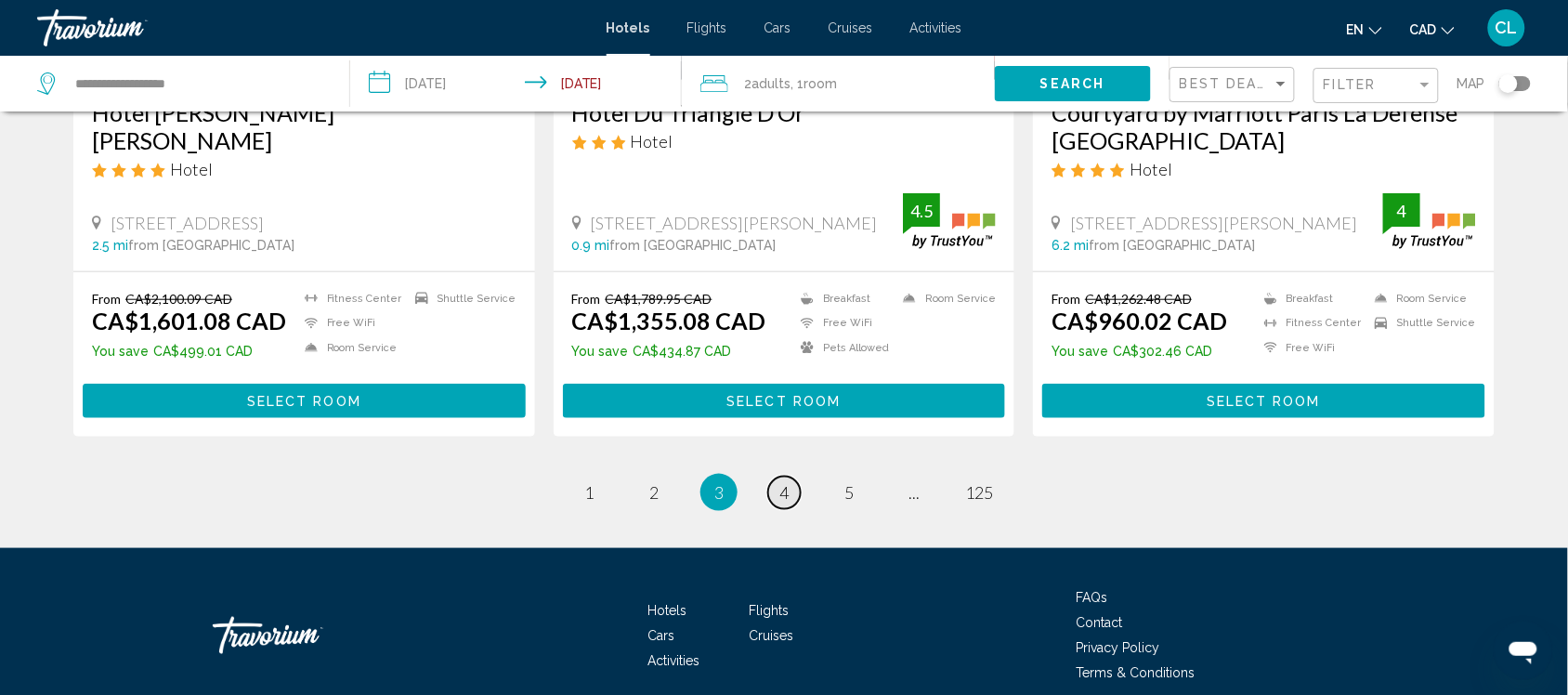
click at [789, 476] on link "page 4" at bounding box center [784, 493] width 33 height 33
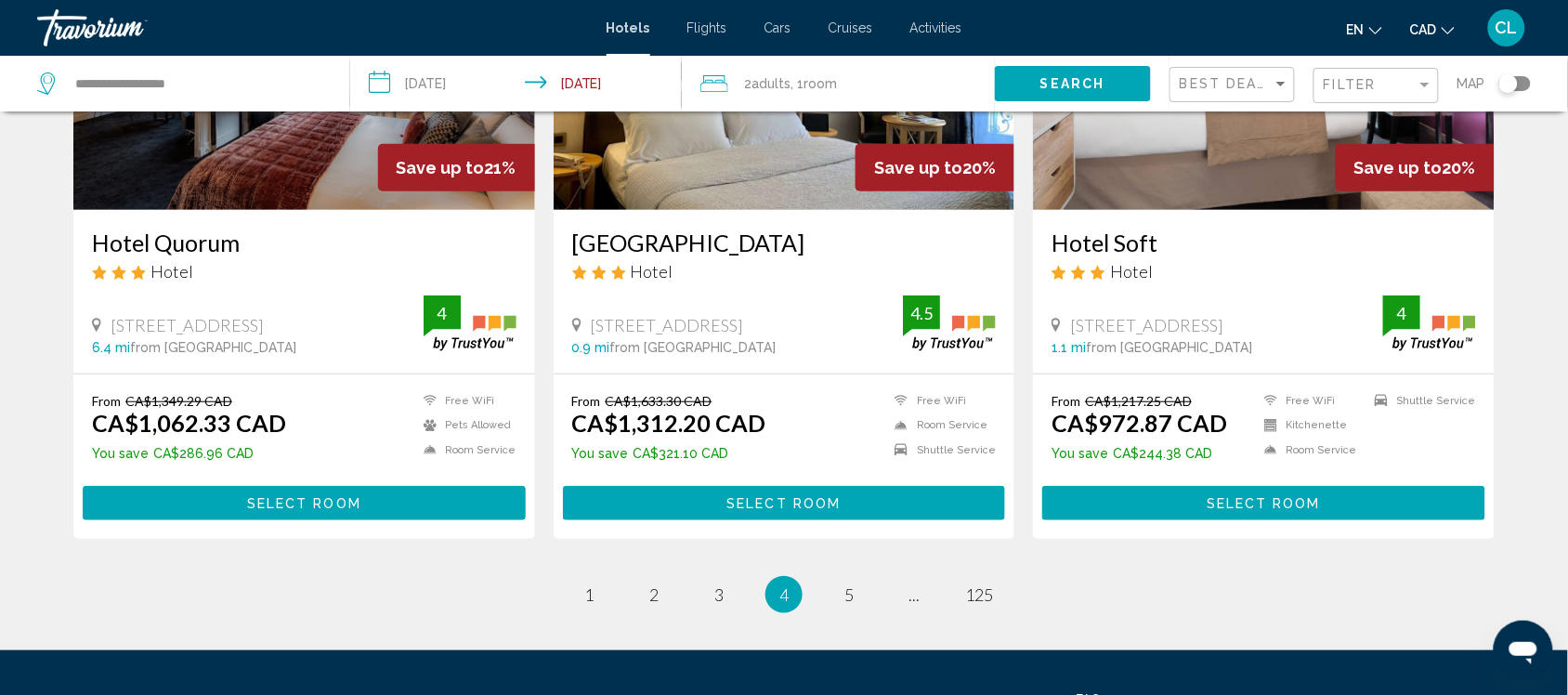
scroll to position [2323, 0]
